Goal: Check status

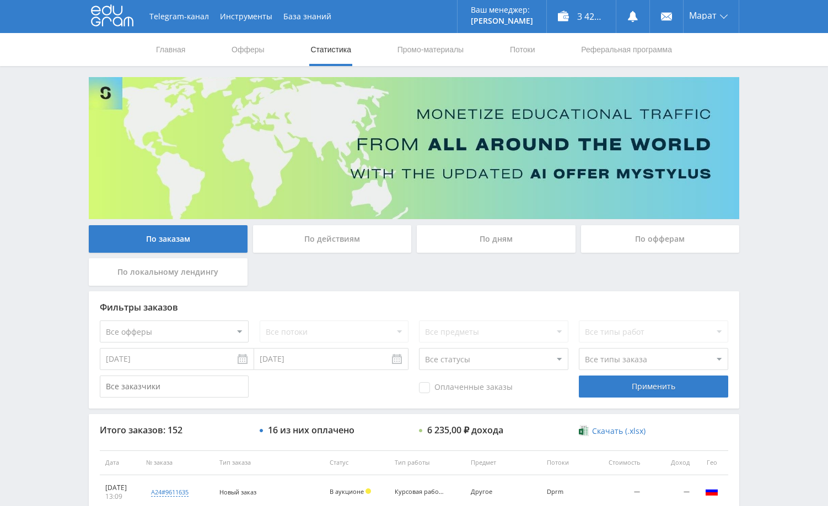
click at [789, 161] on div "Telegram-канал Инструменты База знаний Ваш менеджер: [PERSON_NAME] Alex Online …" at bounding box center [414, 462] width 828 height 925
drag, startPoint x: 806, startPoint y: 138, endPoint x: 783, endPoint y: 254, distance: 118.5
click at [806, 139] on div "Telegram-канал Инструменты База знаний Ваш менеджер: [PERSON_NAME] Alex Online …" at bounding box center [414, 462] width 828 height 925
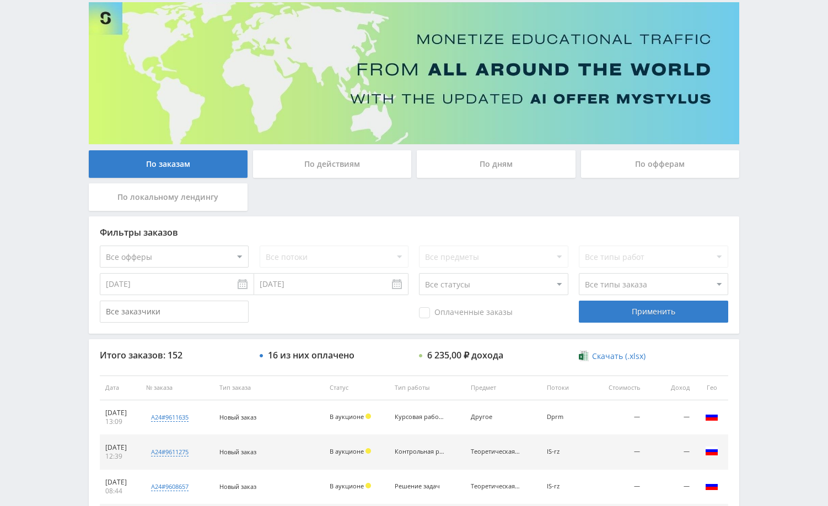
scroll to position [220, 0]
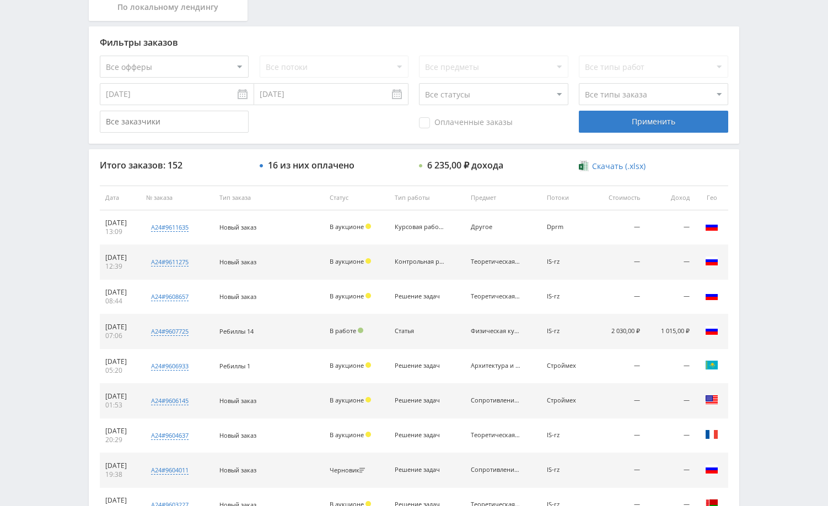
scroll to position [276, 0]
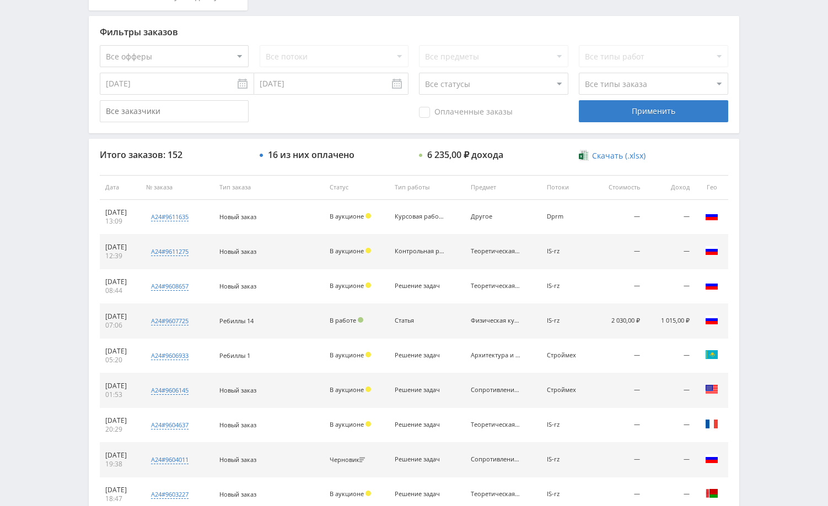
click at [746, 114] on div "Telegram-канал Инструменты База знаний Ваш менеджер: [PERSON_NAME] Alex Online …" at bounding box center [414, 186] width 828 height 925
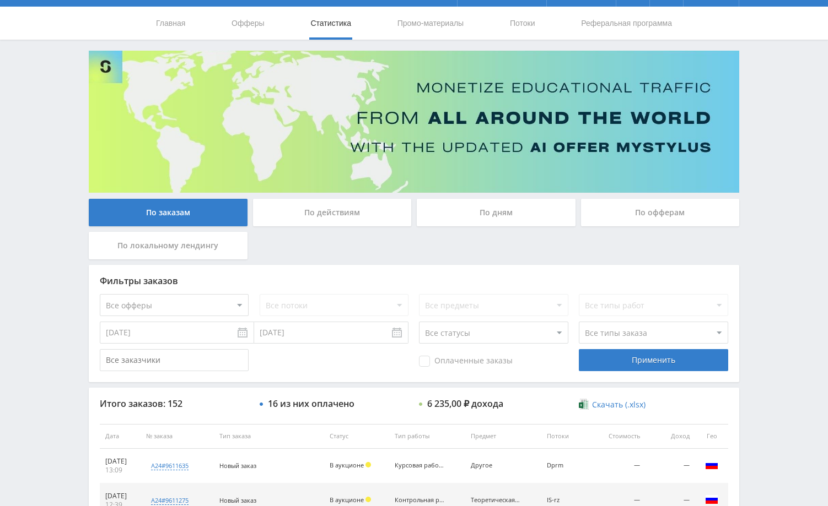
scroll to position [0, 0]
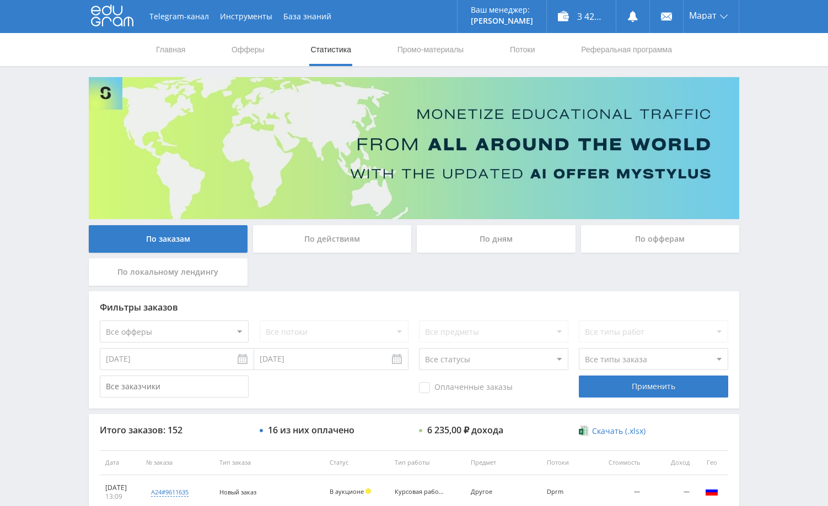
click at [779, 161] on div "Telegram-канал Инструменты База знаний Ваш менеджер: [PERSON_NAME] Alex Online …" at bounding box center [414, 462] width 828 height 925
click at [819, 166] on div "Telegram-канал Инструменты База знаний Ваш менеджер: [PERSON_NAME] Alex Online …" at bounding box center [414, 462] width 828 height 925
click at [785, 168] on div "Telegram-канал Инструменты База знаний Ваш менеджер: [PERSON_NAME] Alex Online …" at bounding box center [414, 462] width 828 height 925
click at [771, 195] on div "Telegram-канал Инструменты База знаний Ваш менеджер: [PERSON_NAME] Alex Online …" at bounding box center [414, 462] width 828 height 925
click at [766, 178] on div "Telegram-канал Инструменты База знаний Ваш менеджер: [PERSON_NAME] Alex Online …" at bounding box center [414, 462] width 828 height 925
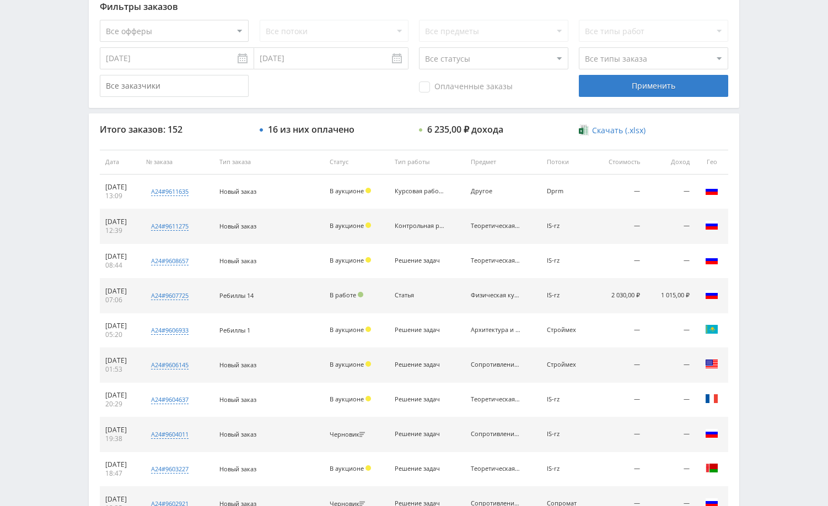
scroll to position [419, 0]
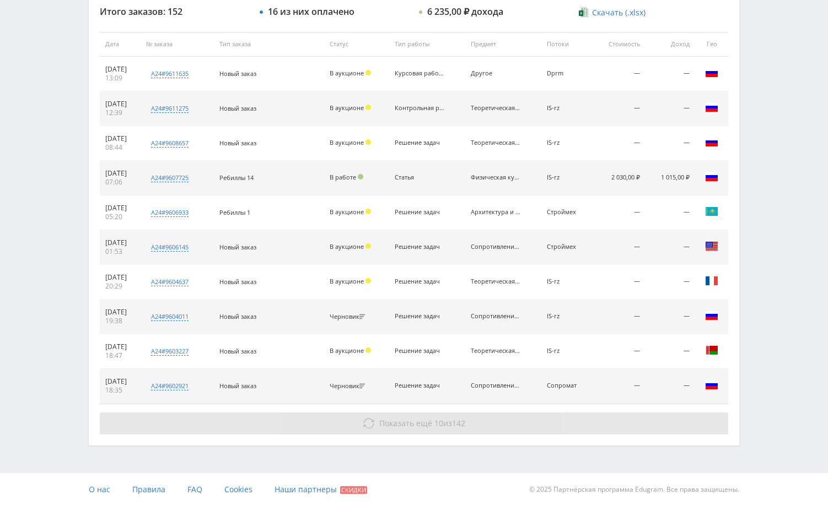
click at [660, 422] on button "Показать ещё 10 из 142" at bounding box center [414, 424] width 628 height 22
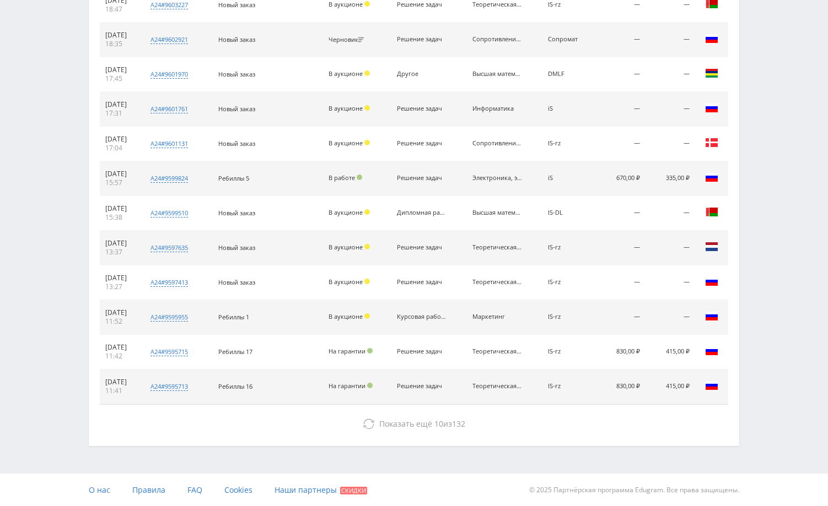
scroll to position [766, 0]
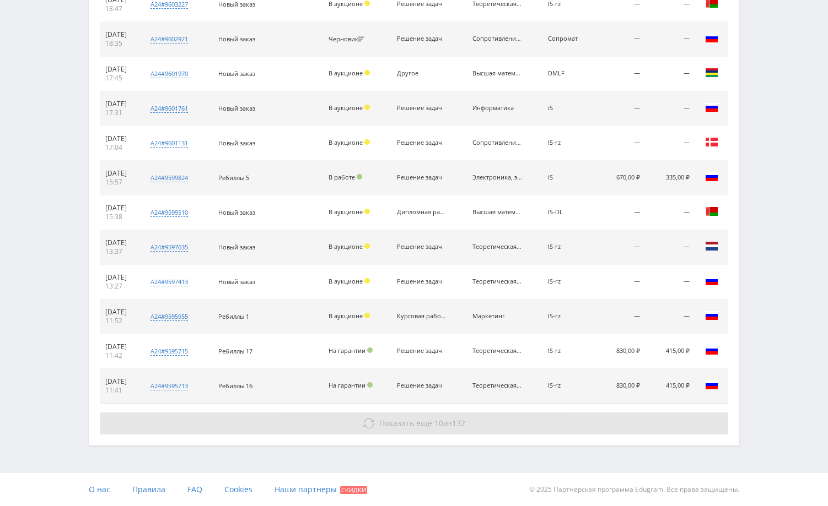
click at [672, 420] on button "Показать ещё 10 из 132" at bounding box center [414, 424] width 628 height 22
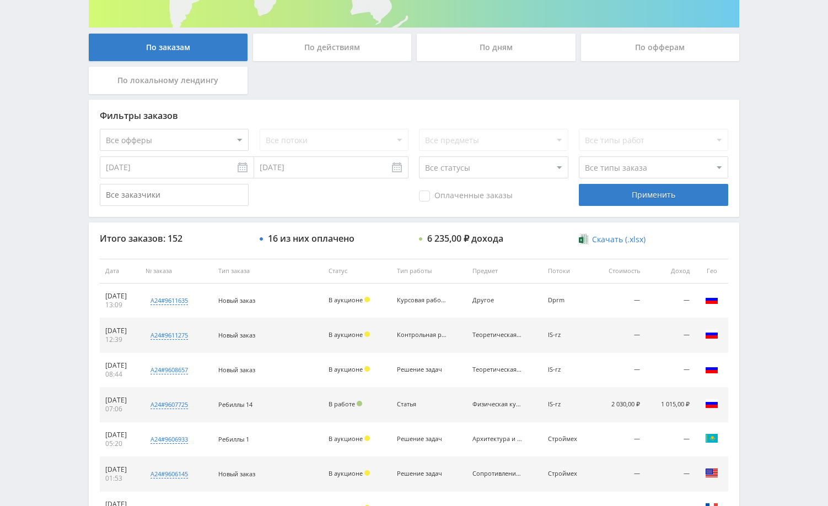
scroll to position [0, 0]
